Goal: Task Accomplishment & Management: Manage account settings

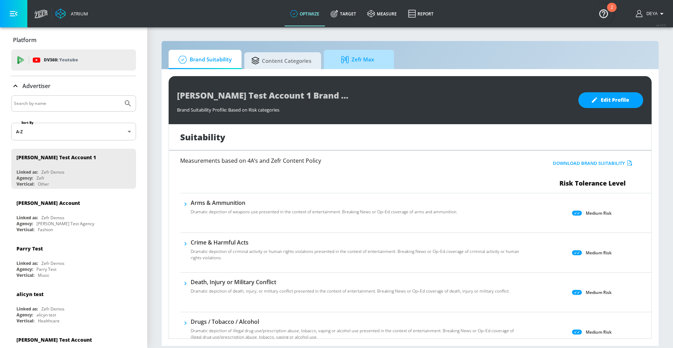
click at [370, 60] on span "Zefr Max" at bounding box center [357, 59] width 53 height 17
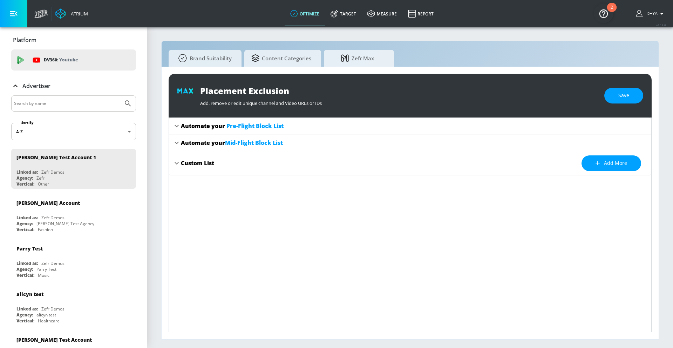
click at [185, 129] on div "Automate your Pre-Flight Block List" at bounding box center [232, 126] width 103 height 8
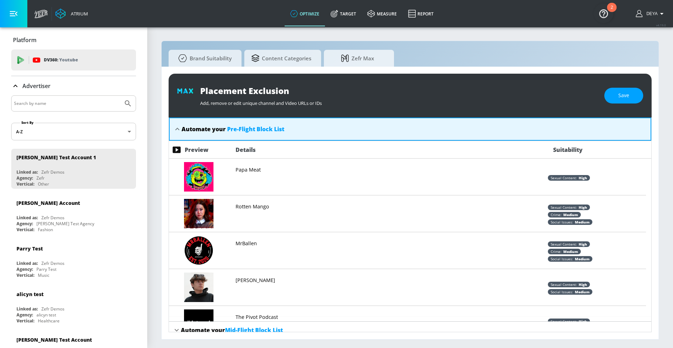
click at [262, 131] on span "Pre-Flight Block List" at bounding box center [255, 129] width 57 height 8
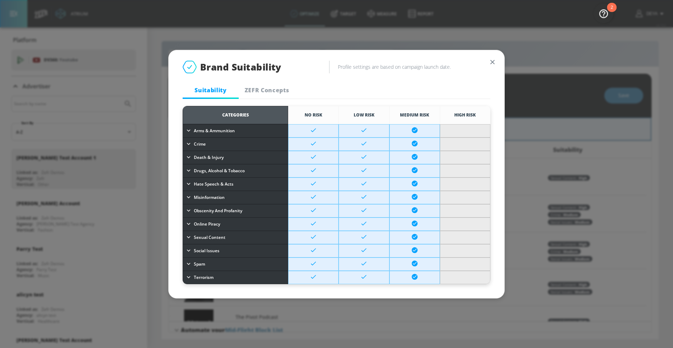
click at [330, 167] on td at bounding box center [313, 170] width 50 height 13
click at [294, 174] on td at bounding box center [313, 170] width 50 height 13
click at [322, 183] on td at bounding box center [313, 183] width 50 height 13
click at [374, 194] on td at bounding box center [364, 197] width 50 height 13
click at [215, 246] on div "Spam" at bounding box center [235, 264] width 101 height 8
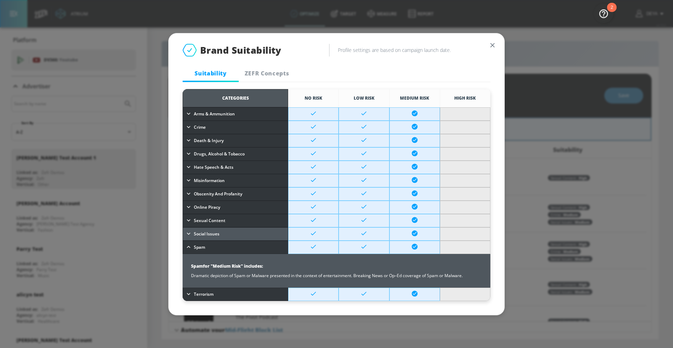
click at [217, 235] on span "Social Issues" at bounding box center [207, 234] width 26 height 8
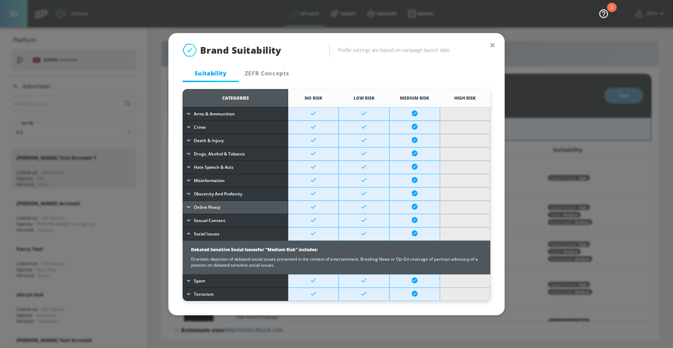
click at [226, 205] on div "Online Piracy" at bounding box center [235, 207] width 101 height 8
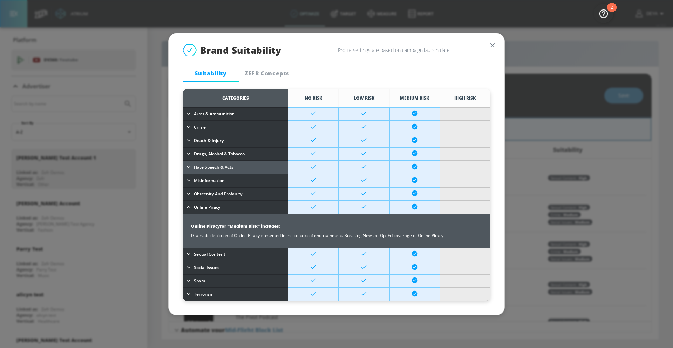
click at [210, 162] on button "Hate Speech & Acts" at bounding box center [235, 167] width 104 height 11
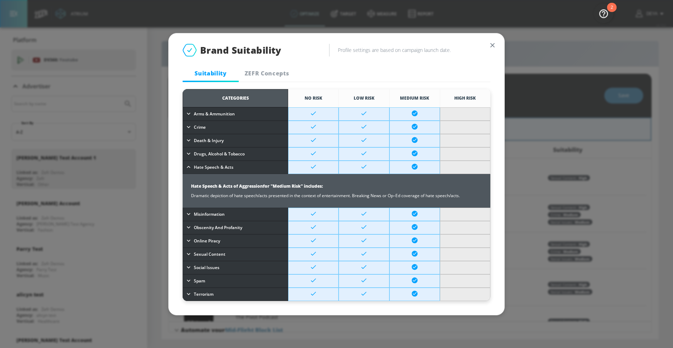
click at [259, 72] on span "ZEFR Concepts" at bounding box center [267, 73] width 48 height 8
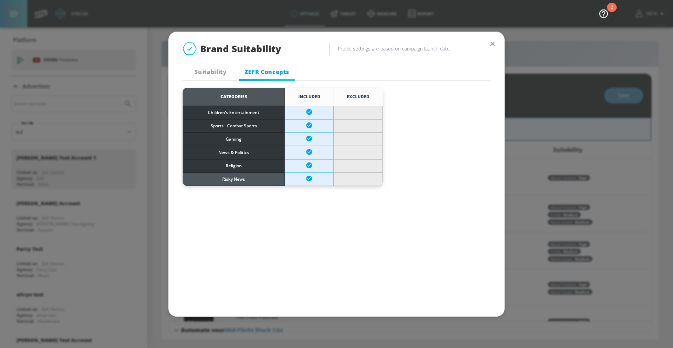
click at [228, 178] on span "Risky News" at bounding box center [233, 179] width 101 height 8
click at [232, 169] on span "Religion" at bounding box center [233, 166] width 101 height 8
click at [235, 156] on td "News & Politics" at bounding box center [234, 152] width 102 height 13
click at [253, 114] on span "Children's Entertainment" at bounding box center [233, 113] width 101 height 8
click at [464, 45] on icon "button" at bounding box center [493, 44] width 8 height 8
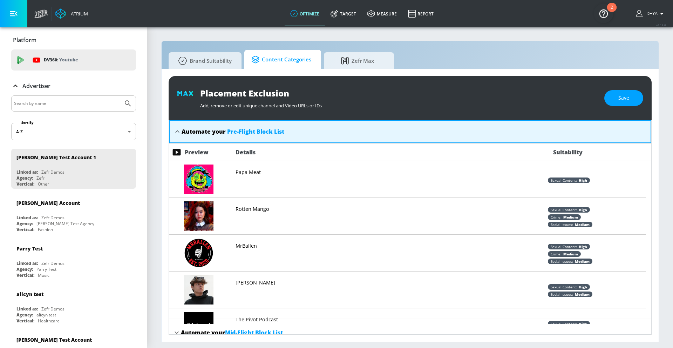
click at [279, 60] on span "Content Categories" at bounding box center [281, 59] width 60 height 17
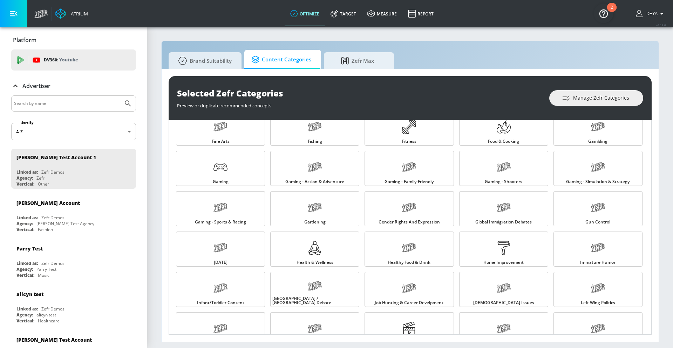
scroll to position [260, 0]
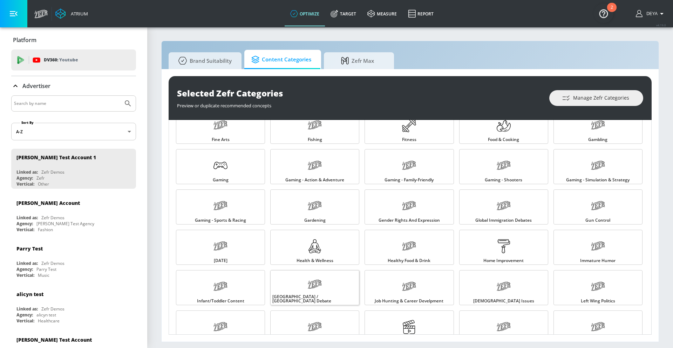
click at [330, 246] on link "[GEOGRAPHIC_DATA] / [GEOGRAPHIC_DATA] Debate" at bounding box center [314, 287] width 89 height 35
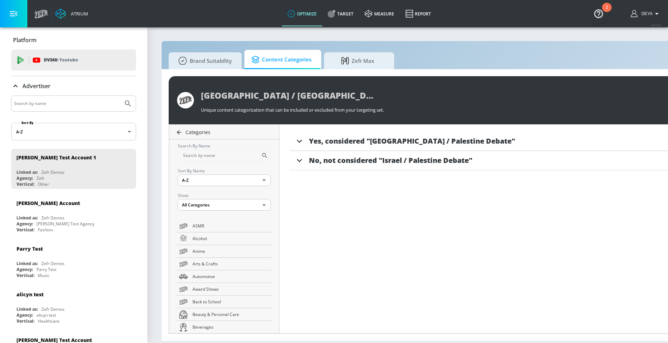
click at [174, 131] on link "Categories" at bounding box center [225, 132] width 107 height 7
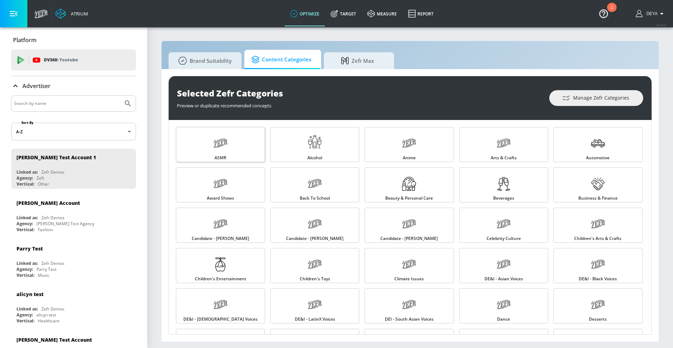
click at [178, 132] on link "ASMR" at bounding box center [220, 144] width 89 height 35
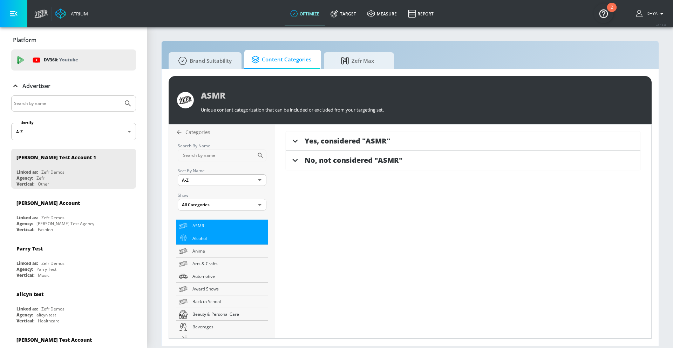
click at [218, 244] on link "Alcohol" at bounding box center [222, 238] width 92 height 13
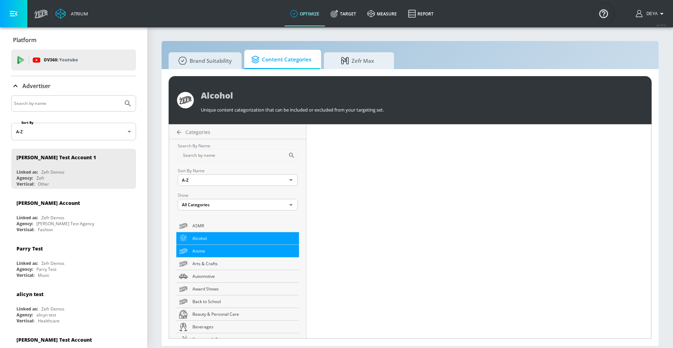
click at [216, 246] on span "Anime" at bounding box center [244, 250] width 104 height 7
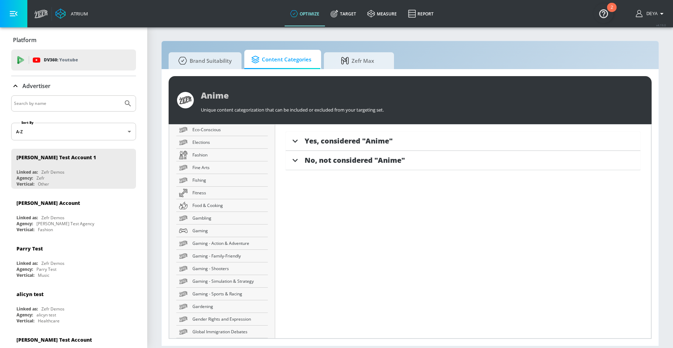
scroll to position [446, 0]
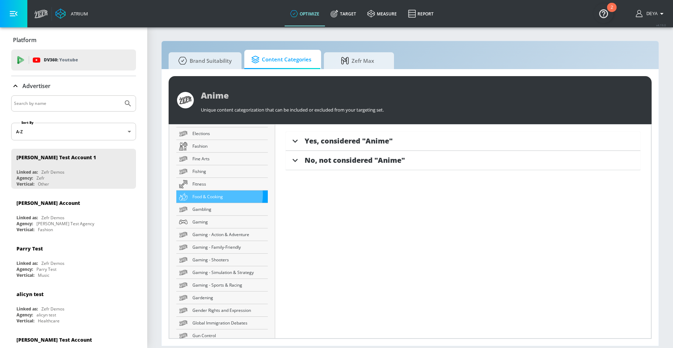
click at [213, 195] on span "Food & Cooking" at bounding box center [228, 196] width 73 height 7
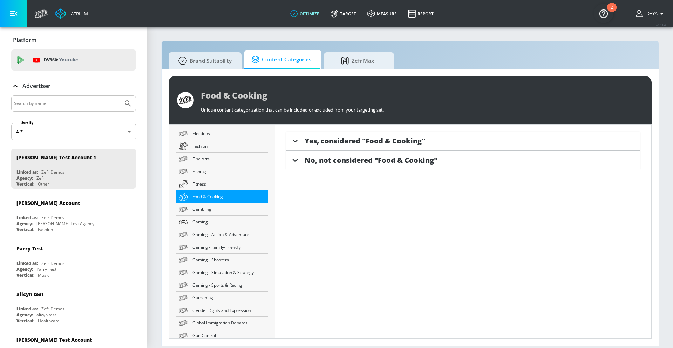
click at [359, 135] on div "Yes, considered "Food & Cooking"" at bounding box center [463, 140] width 355 height 19
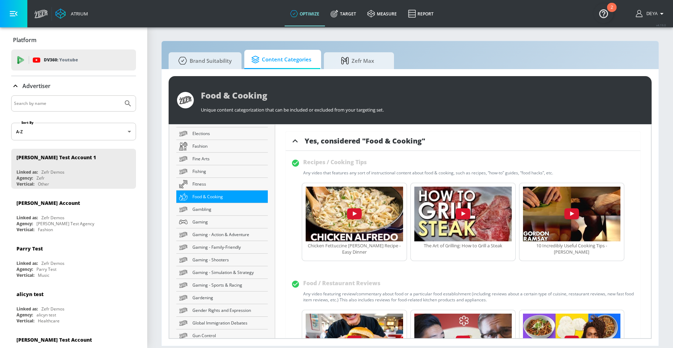
click at [295, 162] on icon at bounding box center [295, 163] width 7 height 7
drag, startPoint x: 298, startPoint y: 284, endPoint x: 342, endPoint y: 284, distance: 43.8
click at [298, 246] on icon at bounding box center [295, 284] width 8 height 8
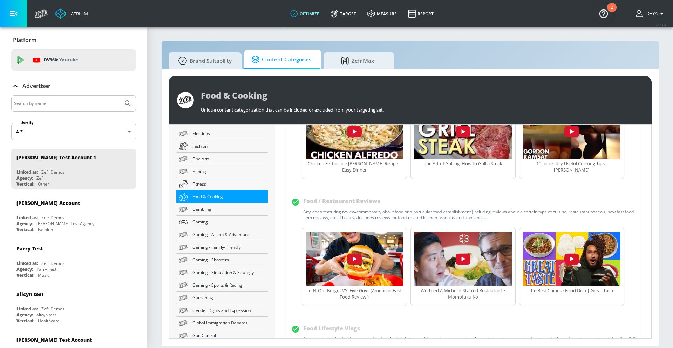
scroll to position [311, 0]
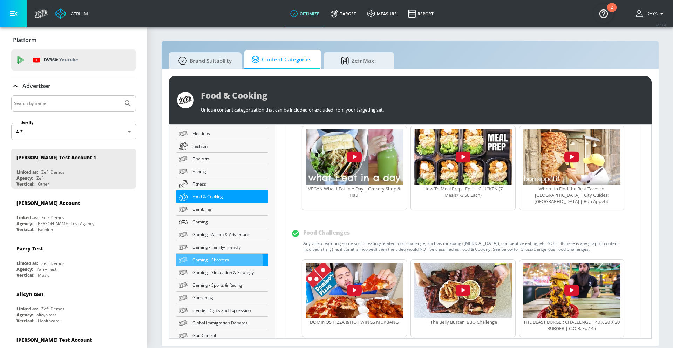
click at [207, 246] on span "Gaming - Shooters" at bounding box center [228, 259] width 73 height 7
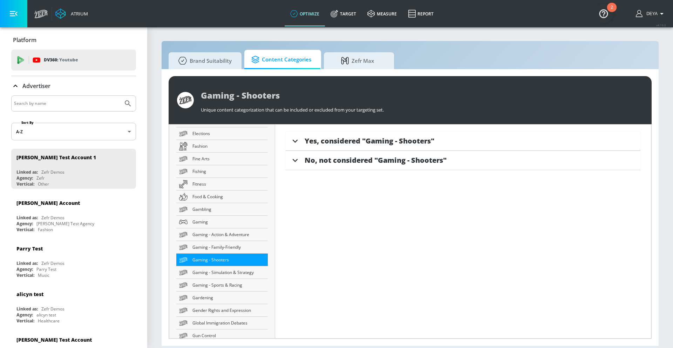
click at [346, 238] on div "Yes, considered "Gaming - Shooters" First-Person Shooter Games Any video contai…" at bounding box center [463, 231] width 376 height 214
click at [292, 141] on icon at bounding box center [295, 141] width 11 height 11
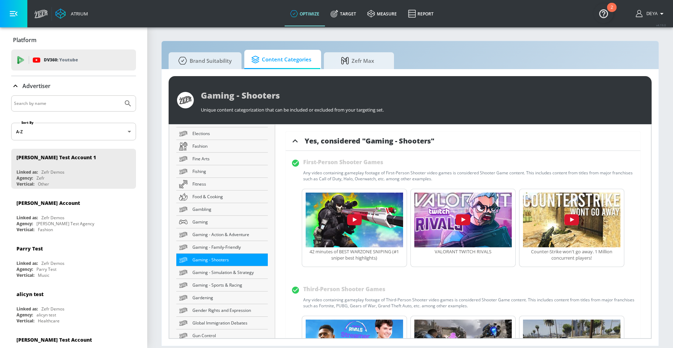
click at [292, 141] on icon at bounding box center [295, 141] width 11 height 11
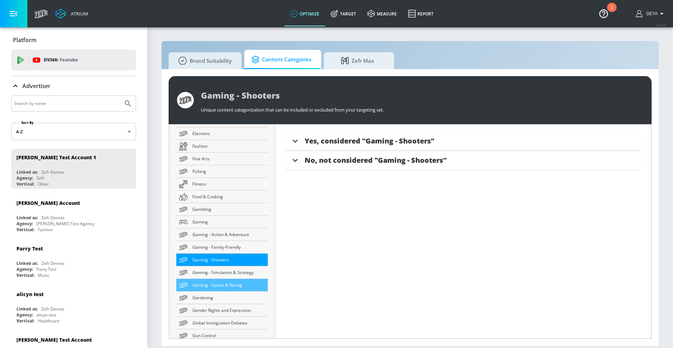
click at [233, 246] on span "Gaming - Sports & Racing" at bounding box center [228, 284] width 73 height 7
type input "Gaming - Sports & Racing"
